Goal: Find specific page/section

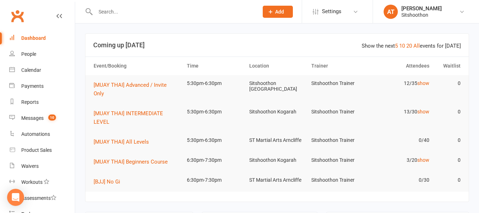
click at [116, 13] on input "text" at bounding box center [173, 12] width 160 height 10
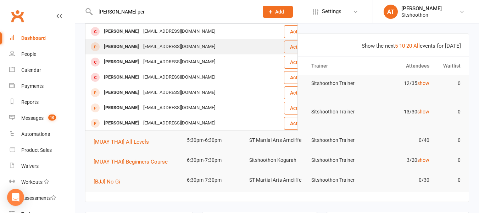
type input "[PERSON_NAME] per"
click at [123, 48] on div "[PERSON_NAME]" at bounding box center [121, 47] width 39 height 10
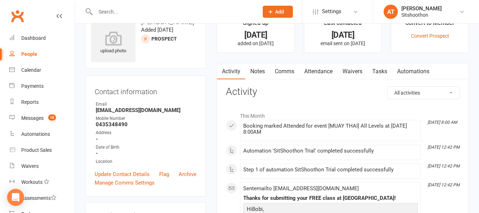
scroll to position [22, 0]
click at [350, 71] on link "Waivers" at bounding box center [353, 71] width 30 height 16
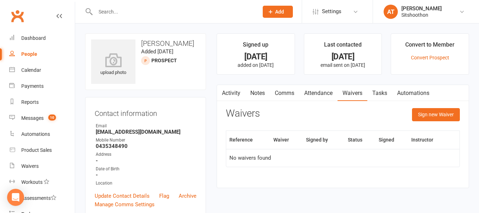
click at [202, 12] on input "text" at bounding box center [173, 12] width 160 height 10
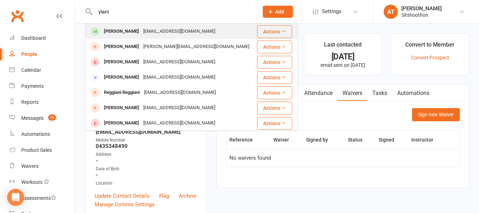
type input "yiani"
click at [147, 32] on div "[EMAIL_ADDRESS][DOMAIN_NAME]" at bounding box center [179, 31] width 76 height 10
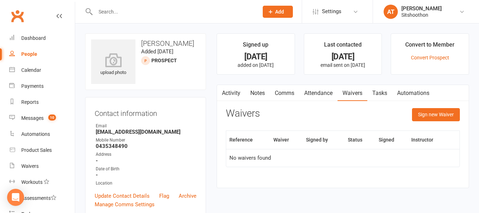
click at [116, 7] on input "text" at bounding box center [173, 12] width 160 height 10
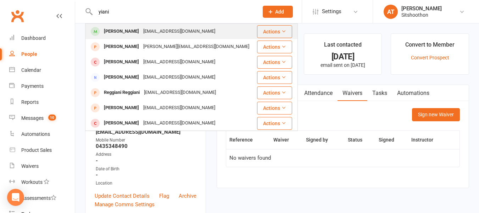
type input "yiani"
click at [124, 29] on div "[PERSON_NAME]" at bounding box center [121, 31] width 39 height 10
